Goal: Use online tool/utility: Utilize a website feature to perform a specific function

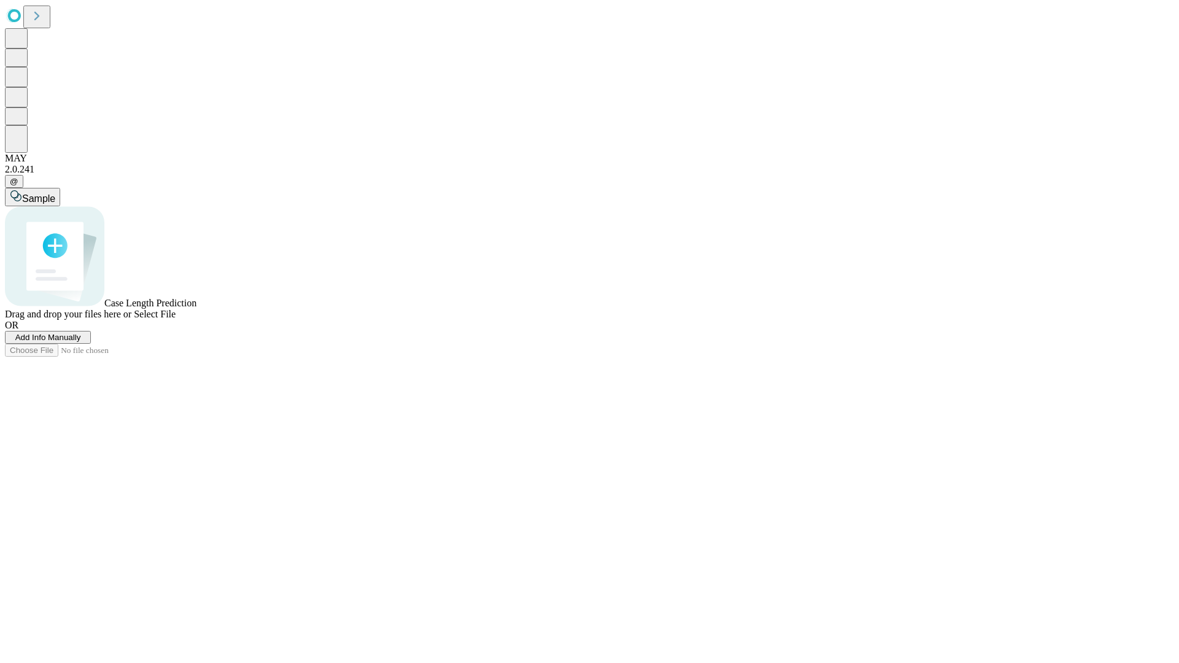
click at [81, 342] on span "Add Info Manually" at bounding box center [48, 337] width 66 height 9
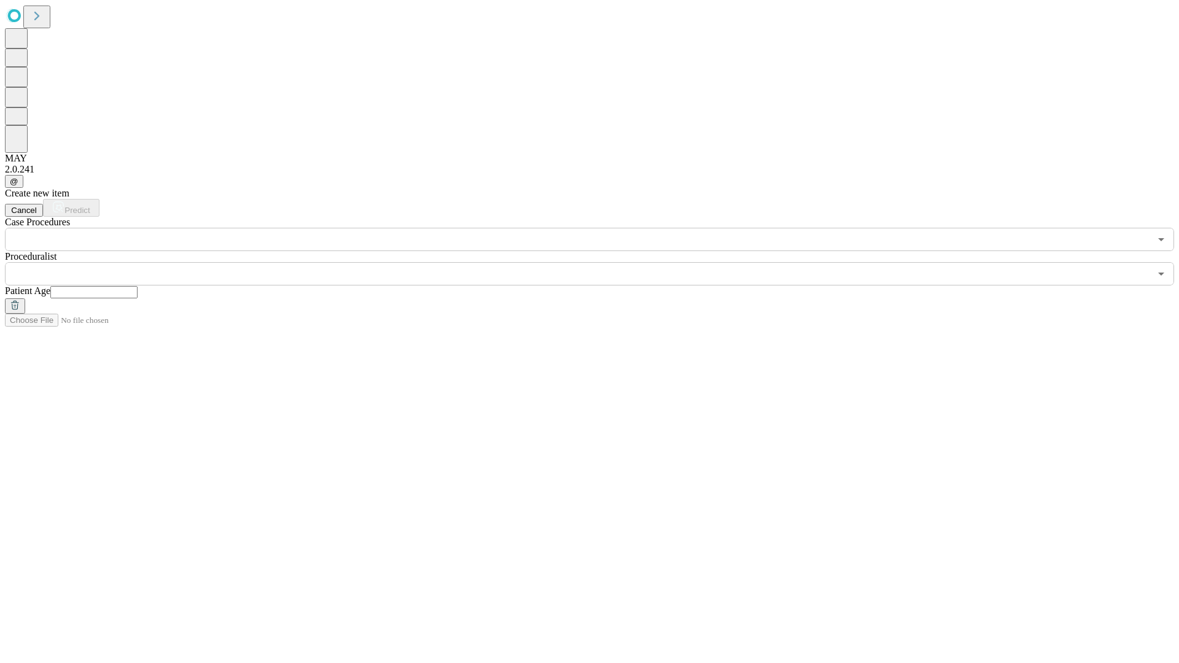
click at [138, 286] on input "text" at bounding box center [93, 292] width 87 height 12
type input "**"
click at [598, 262] on input "text" at bounding box center [577, 273] width 1145 height 23
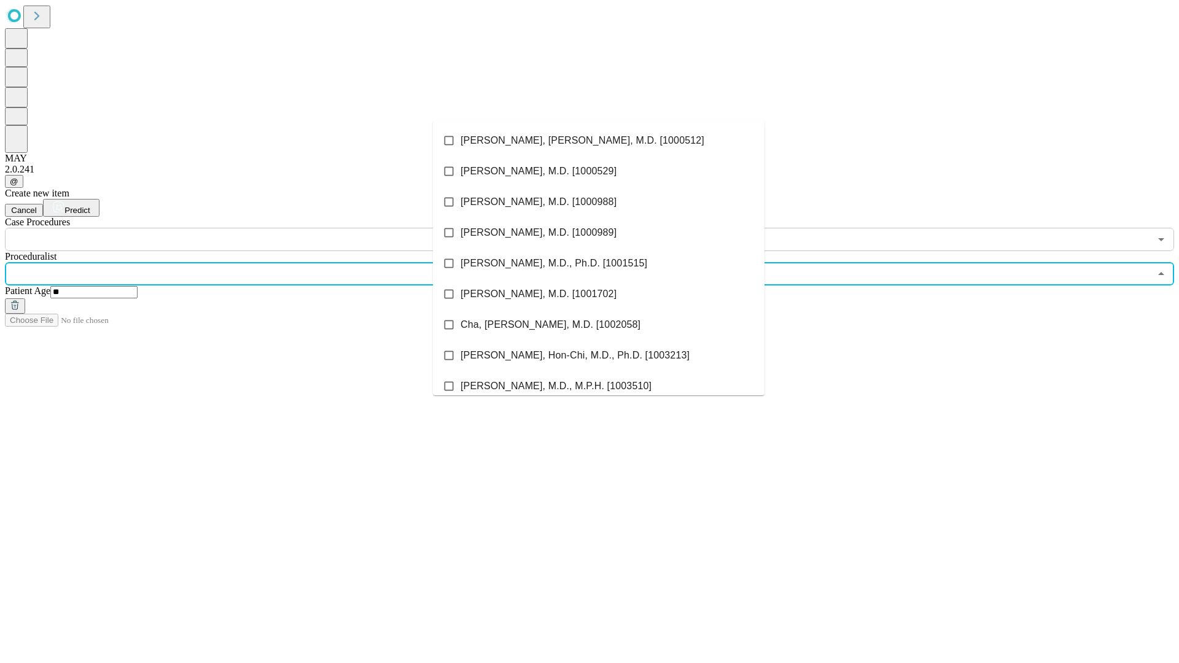
click at [599, 141] on li "[PERSON_NAME], [PERSON_NAME], M.D. [1000512]" at bounding box center [599, 140] width 332 height 31
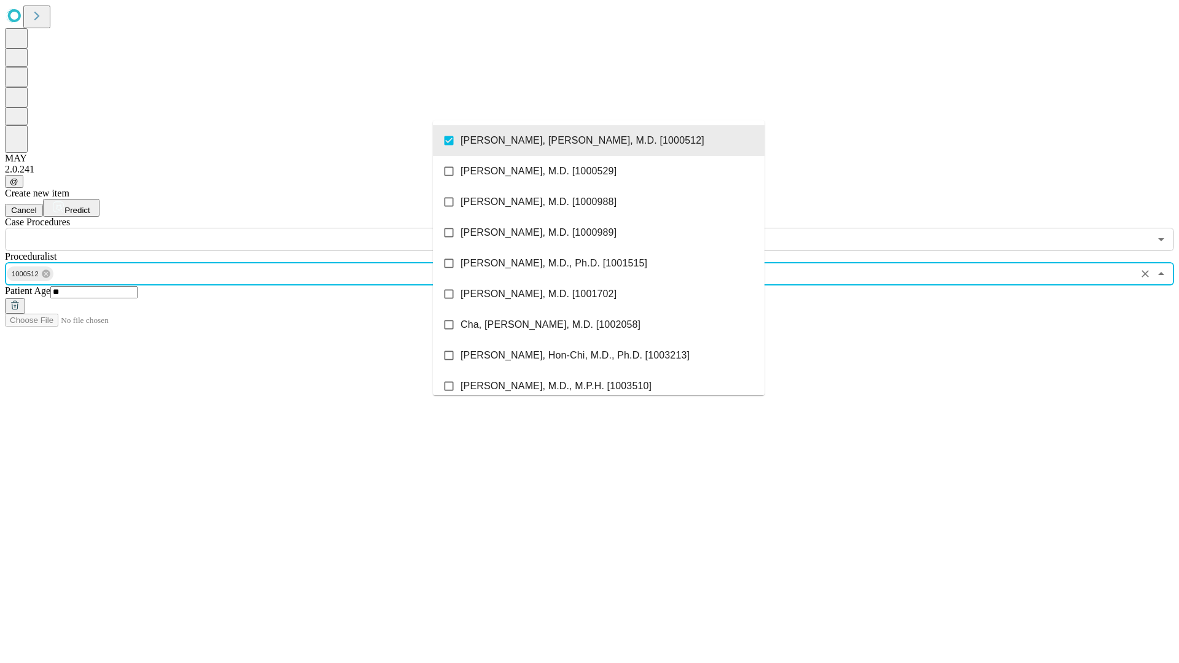
click at [258, 228] on input "text" at bounding box center [577, 239] width 1145 height 23
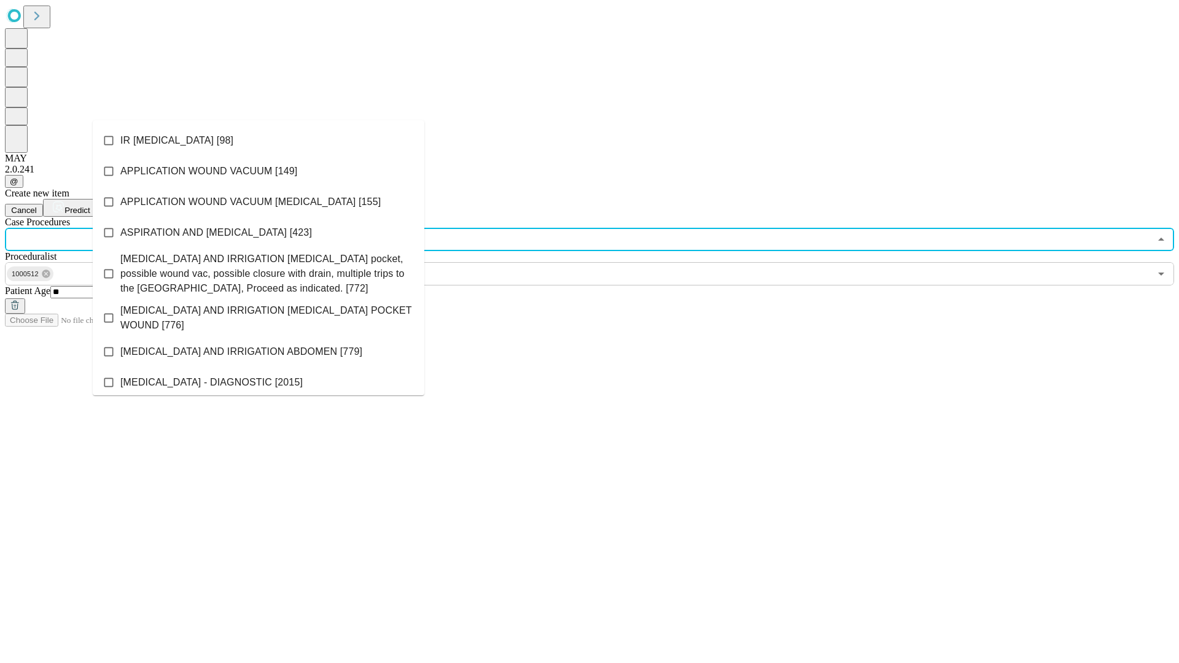
click at [259, 141] on li "IR [MEDICAL_DATA] [98]" at bounding box center [259, 140] width 332 height 31
click at [90, 206] on span "Predict" at bounding box center [76, 210] width 25 height 9
